Goal: Navigation & Orientation: Find specific page/section

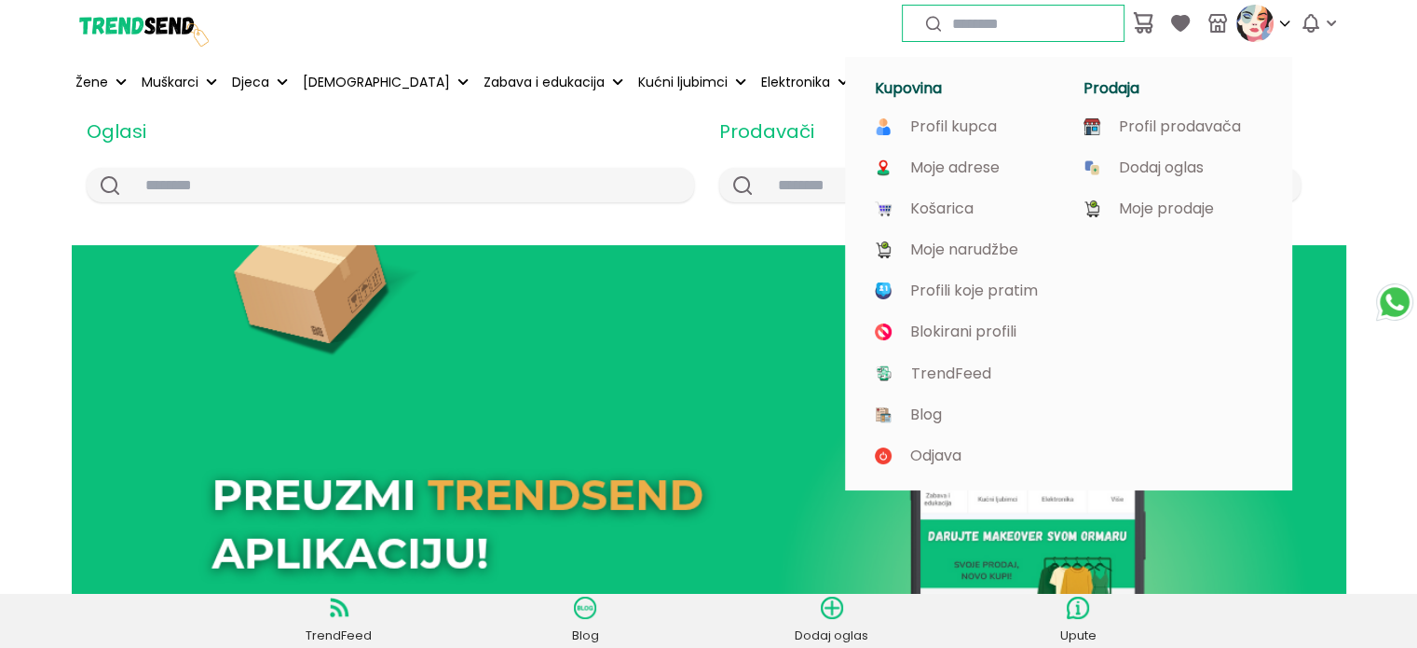
click at [1269, 14] on img at bounding box center [1255, 23] width 37 height 37
click at [1192, 118] on p "Profil prodavača" at bounding box center [1180, 126] width 122 height 17
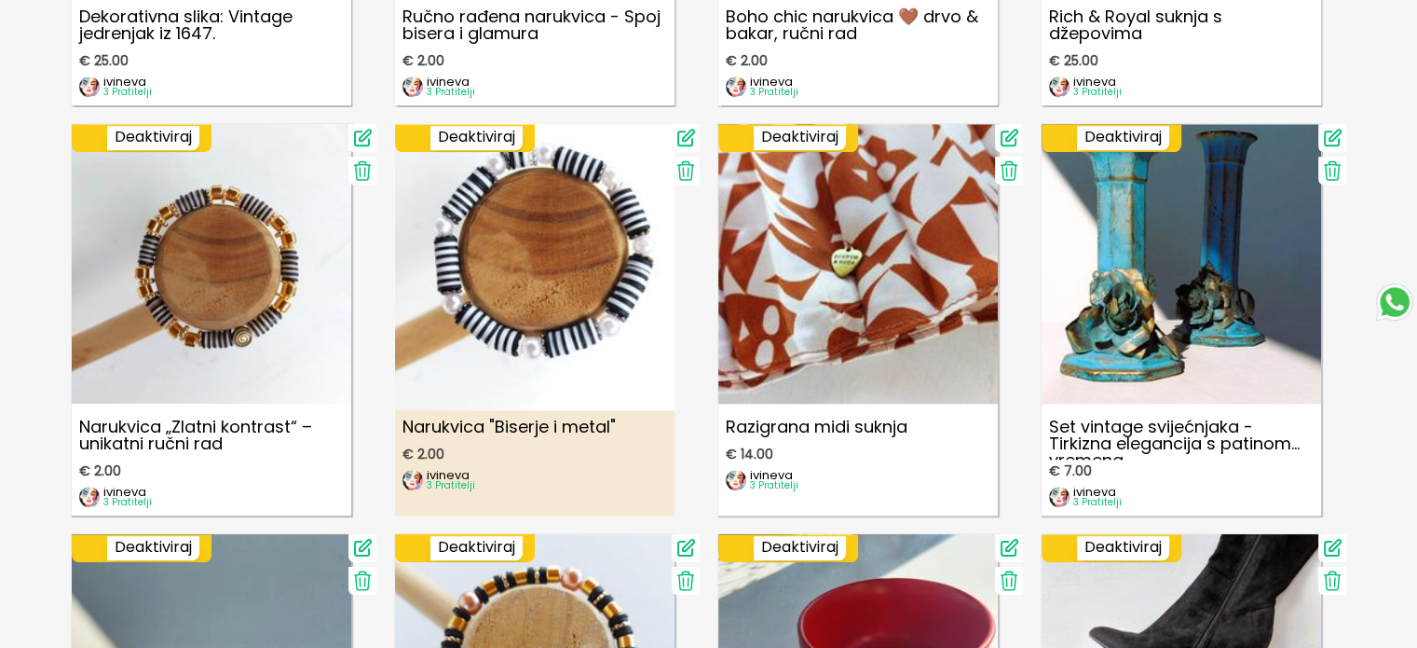
scroll to position [1957, 0]
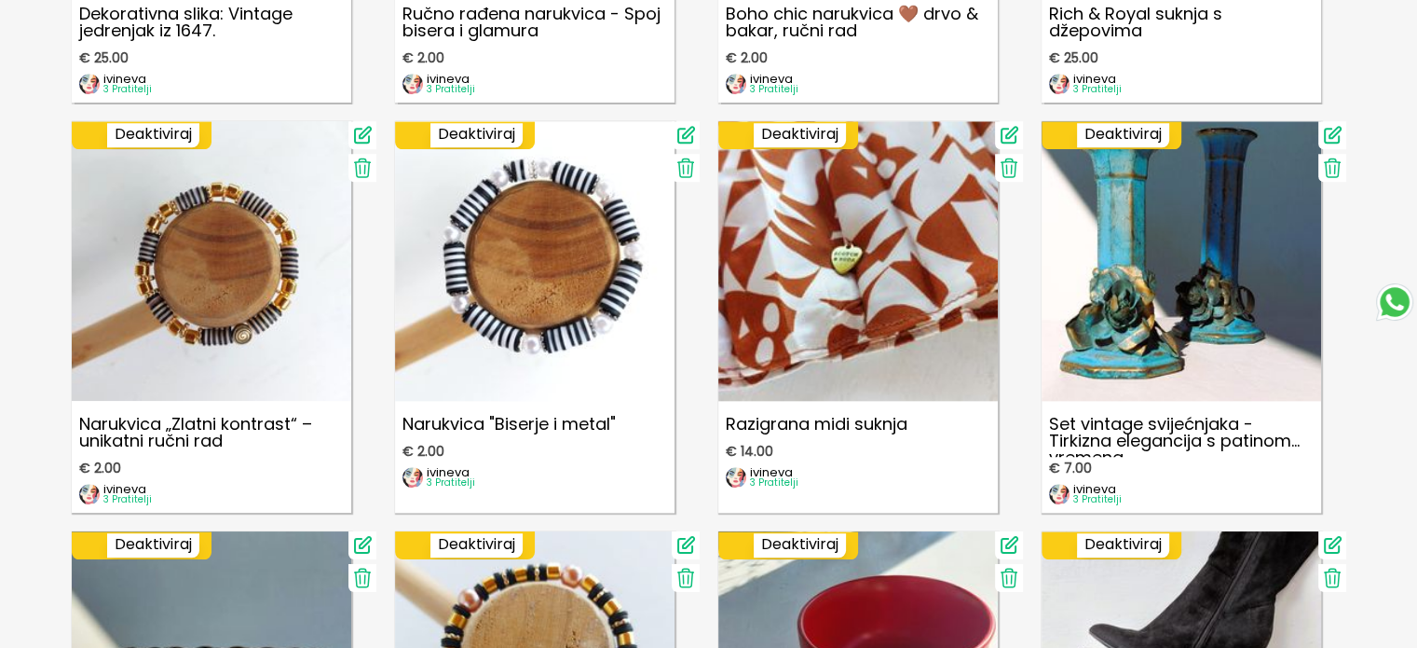
click at [1330, 171] on icon at bounding box center [1332, 167] width 16 height 19
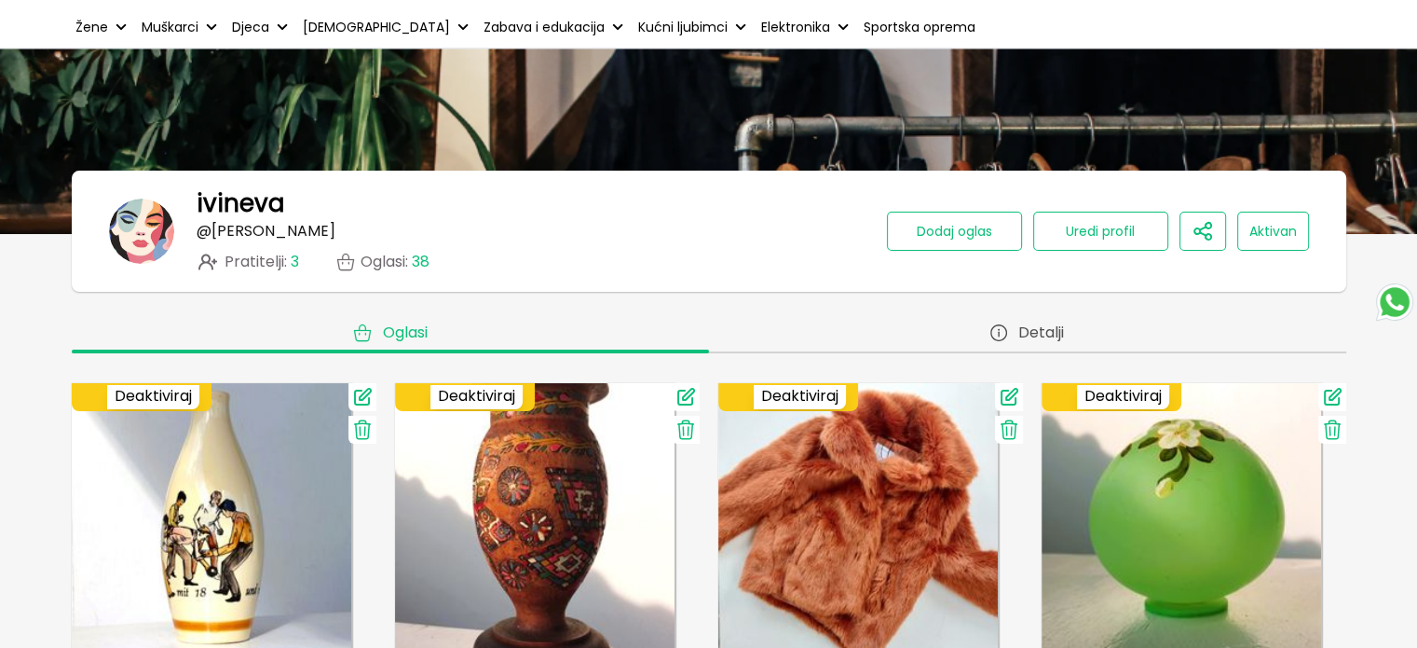
scroll to position [0, 0]
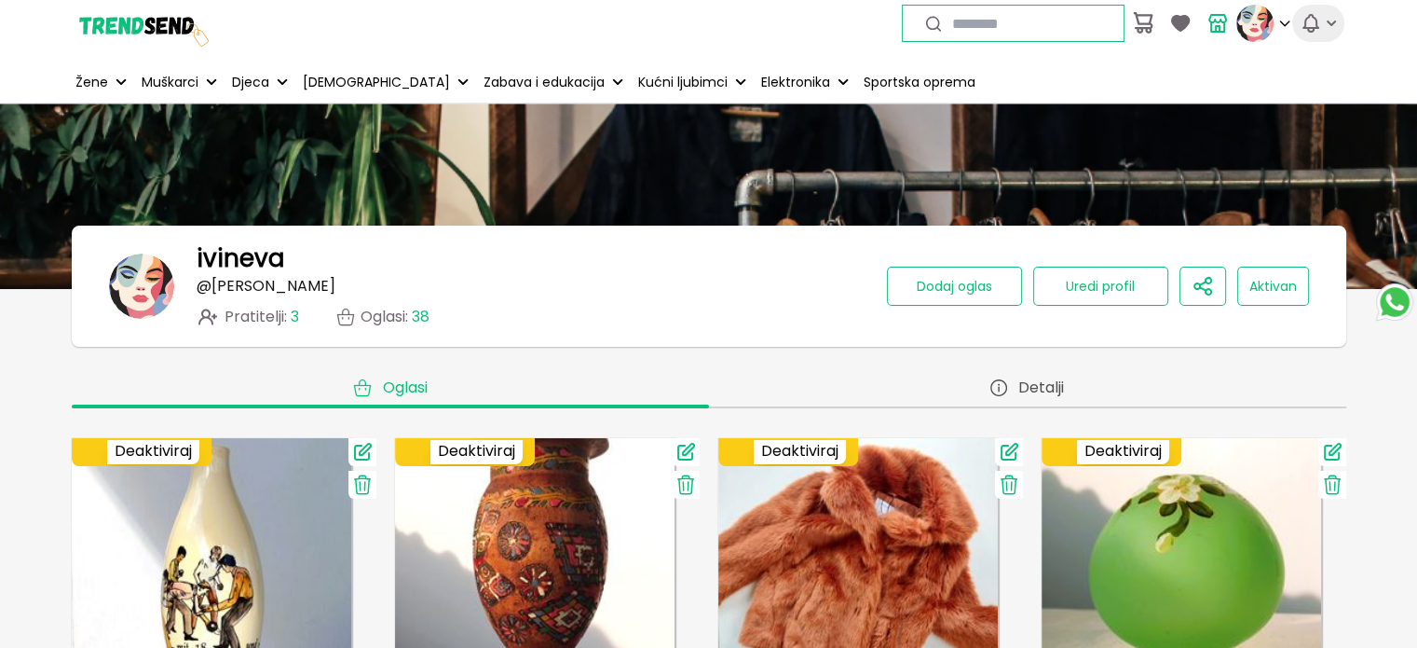
click at [1315, 29] on icon "button" at bounding box center [1311, 23] width 22 height 22
